Goal: Find specific page/section: Find specific page/section

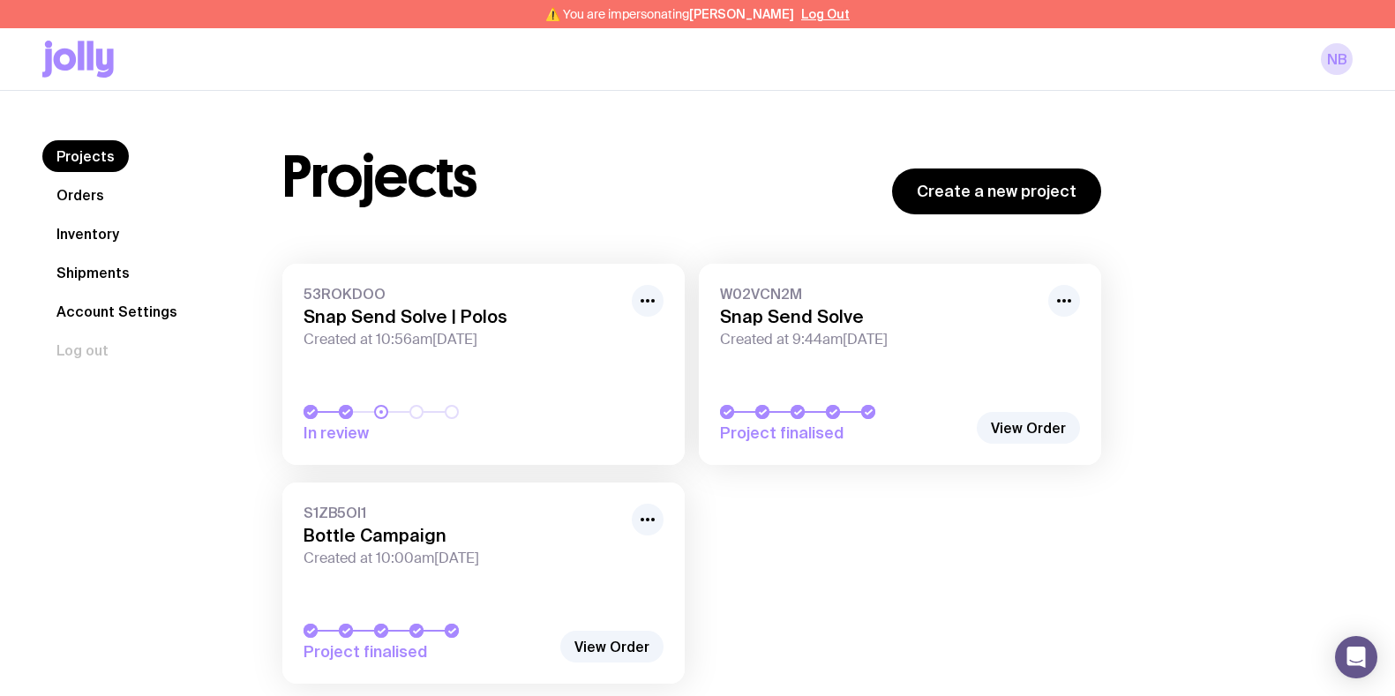
click at [71, 238] on link "Inventory" at bounding box center [87, 234] width 91 height 32
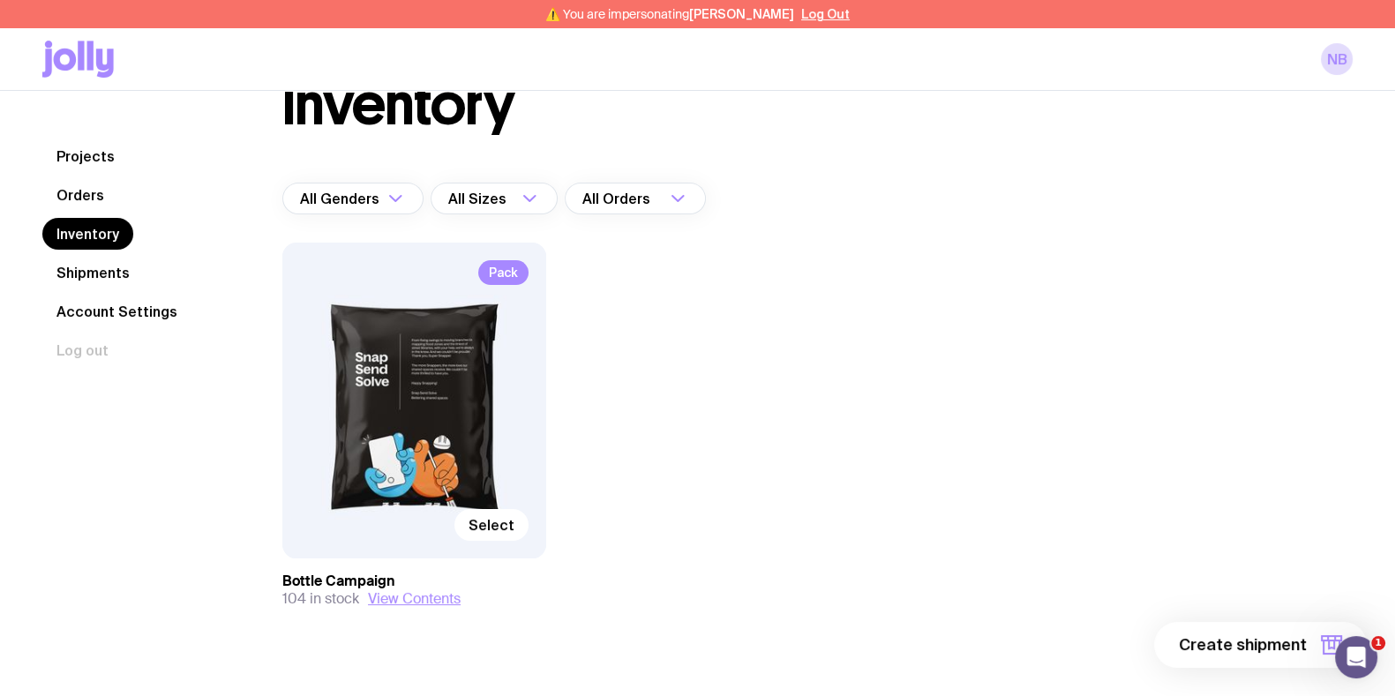
scroll to position [95, 0]
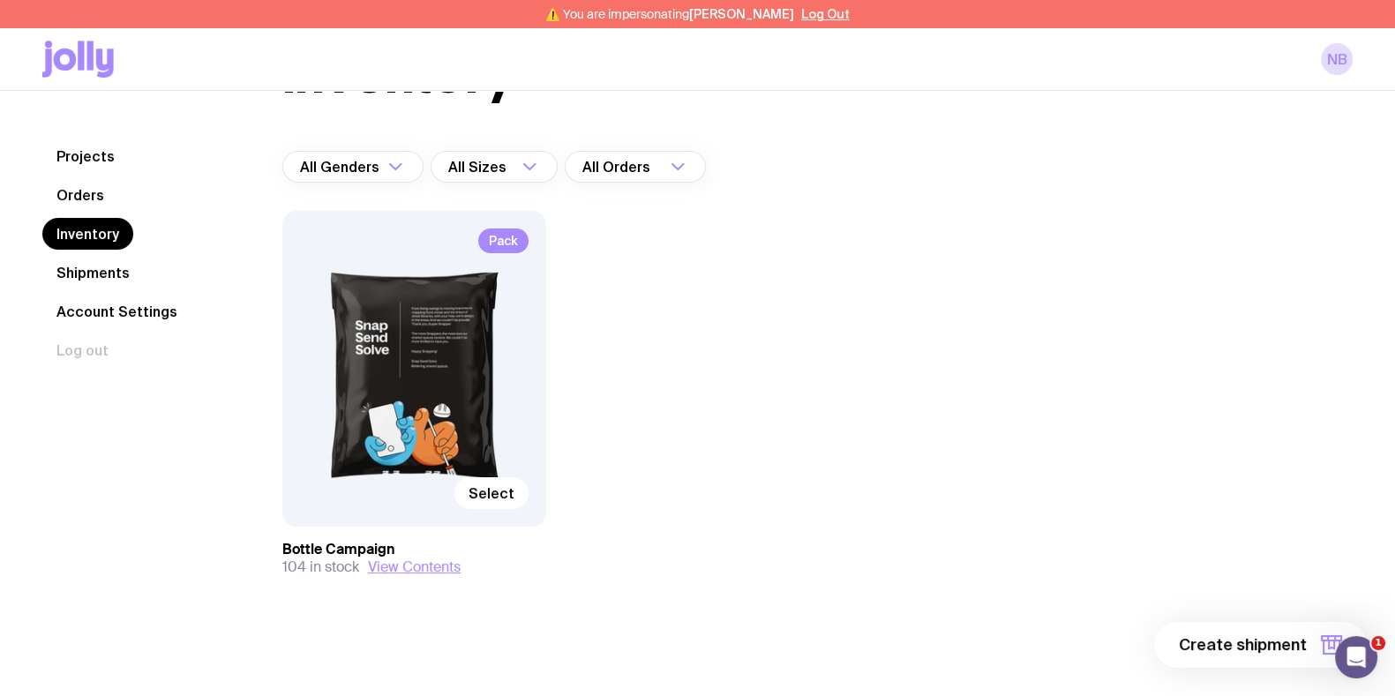
click at [464, 356] on div "Pack Select" at bounding box center [414, 369] width 264 height 316
click at [408, 431] on div "Pack Select" at bounding box center [414, 369] width 264 height 316
click at [405, 567] on button "View Contents" at bounding box center [414, 567] width 93 height 18
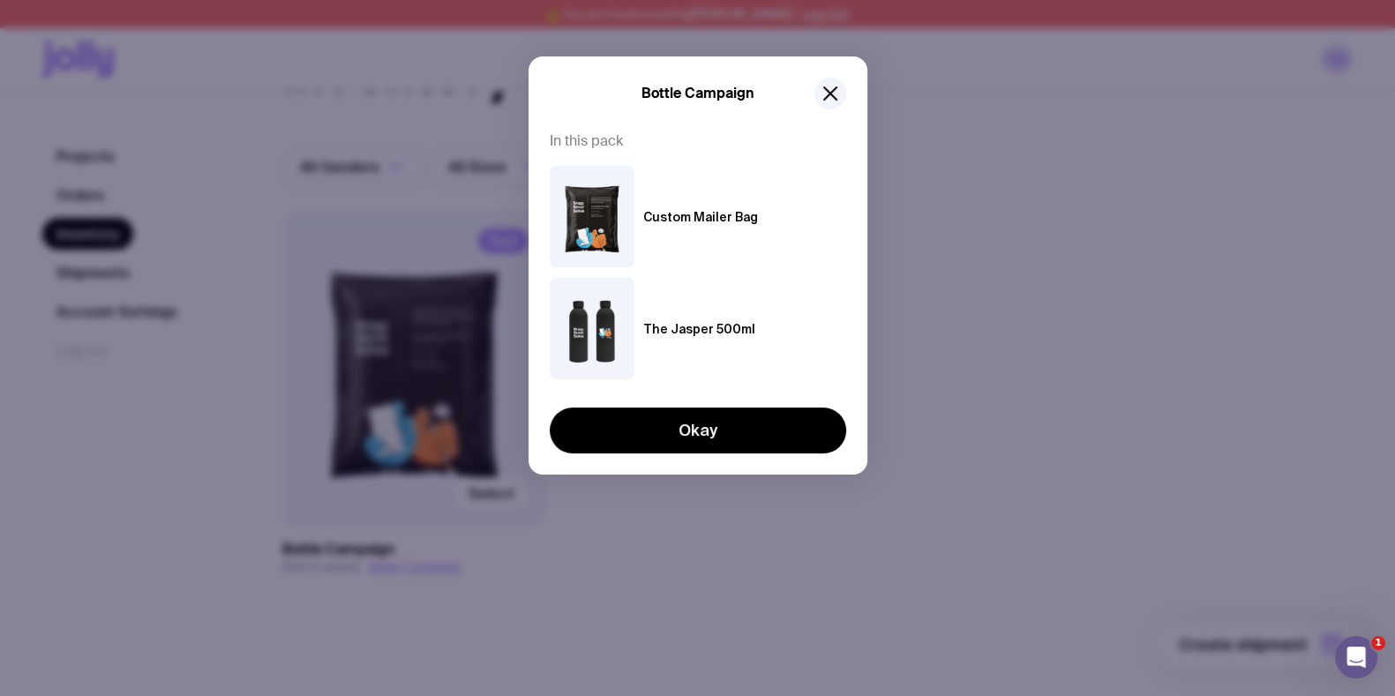
click at [843, 102] on div "Bottle Campaign" at bounding box center [698, 94] width 296 height 32
click at [837, 101] on icon "button" at bounding box center [830, 93] width 21 height 21
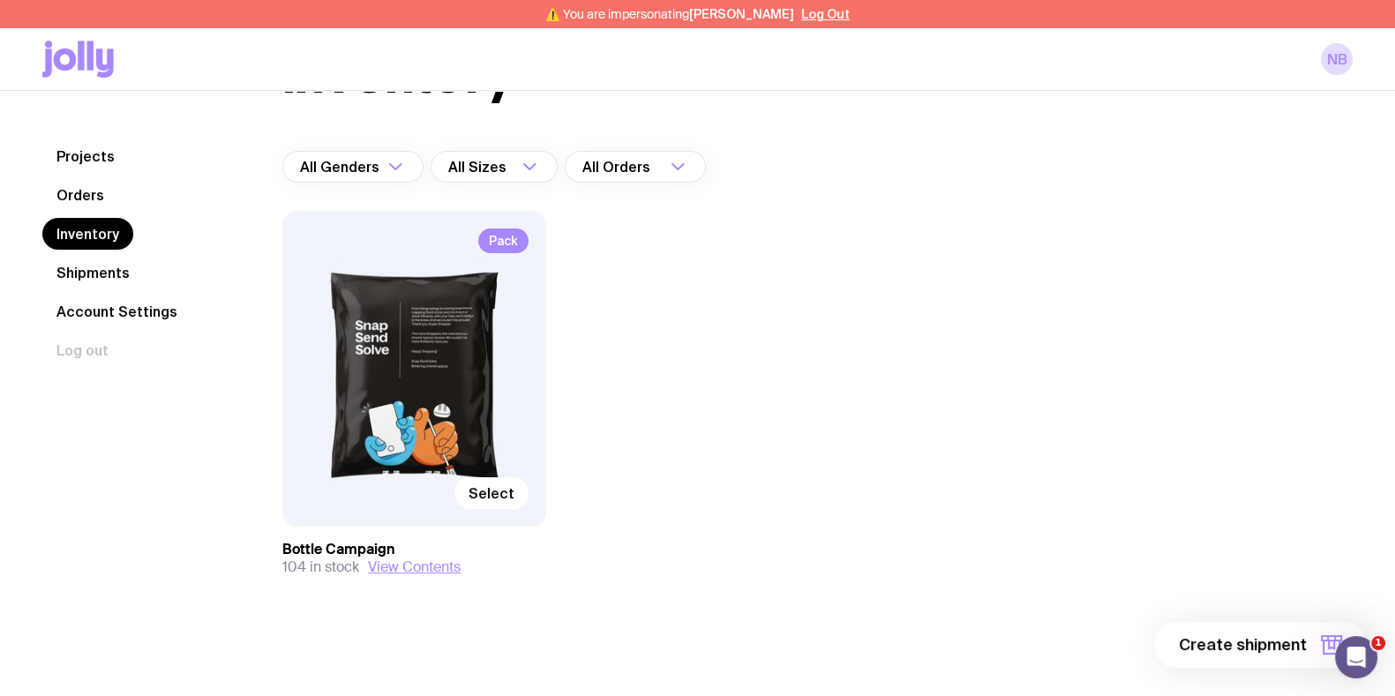
click at [633, 353] on div "Pack Select Bottle Campaign 104 in stock View Contents" at bounding box center [691, 429] width 819 height 436
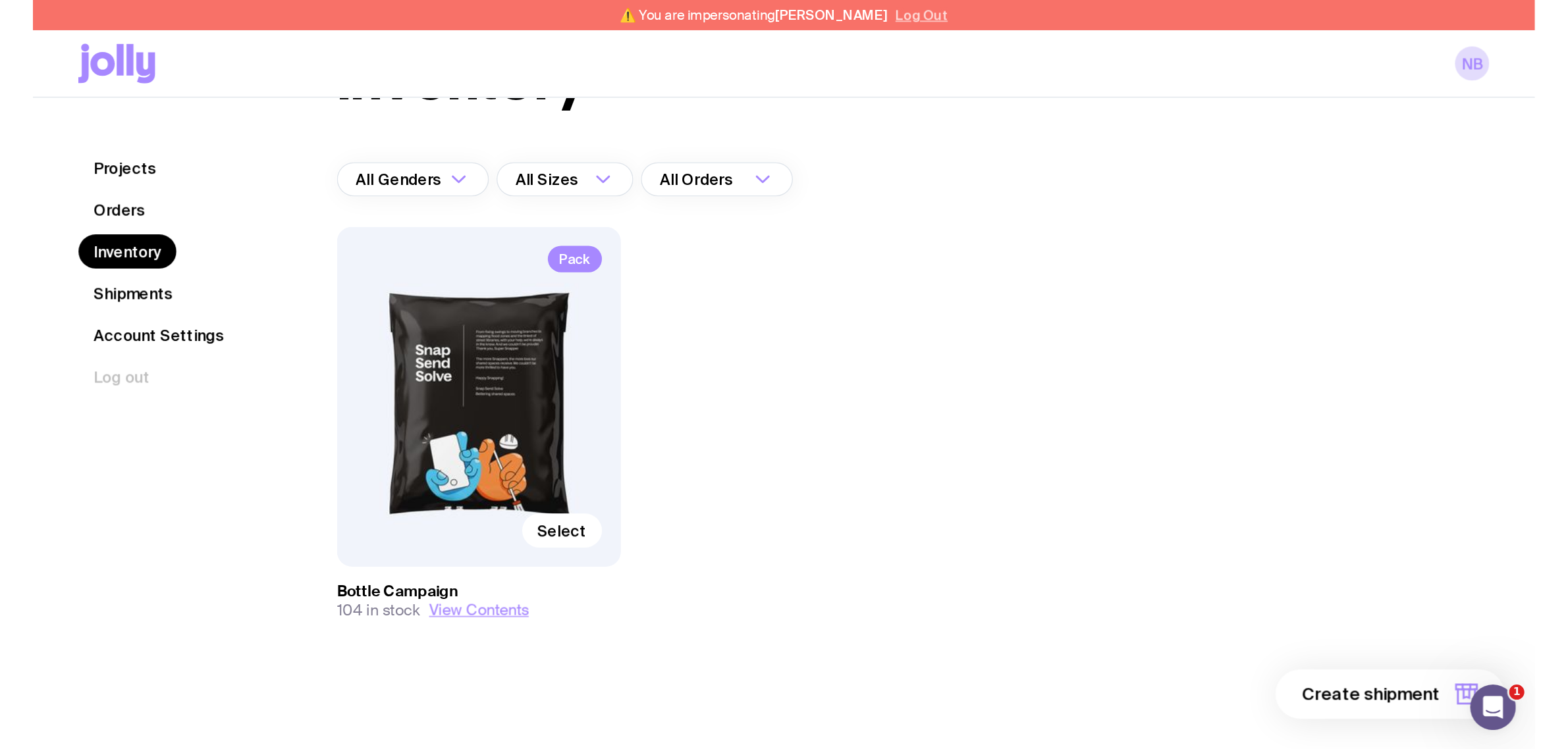
scroll to position [68, 0]
